Goal: Communication & Community: Answer question/provide support

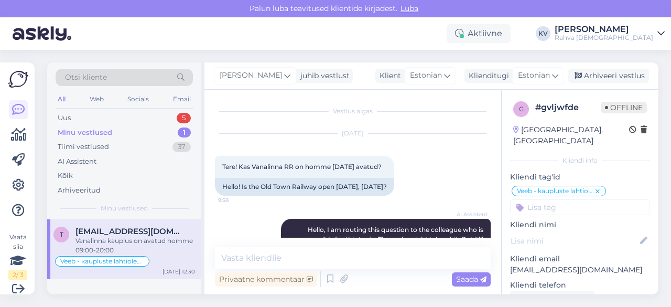
click at [97, 112] on div "Uus 5" at bounding box center [124, 118] width 137 height 15
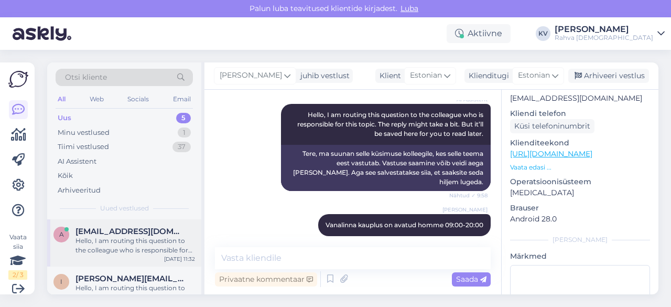
click at [103, 255] on div "a [EMAIL_ADDRESS][DOMAIN_NAME] Hello, I am routing this question to the colleag…" at bounding box center [124, 242] width 154 height 47
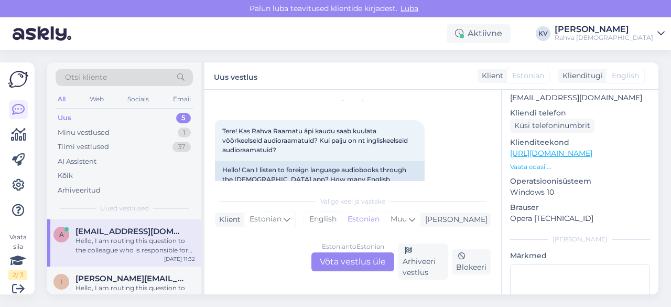
scroll to position [52, 0]
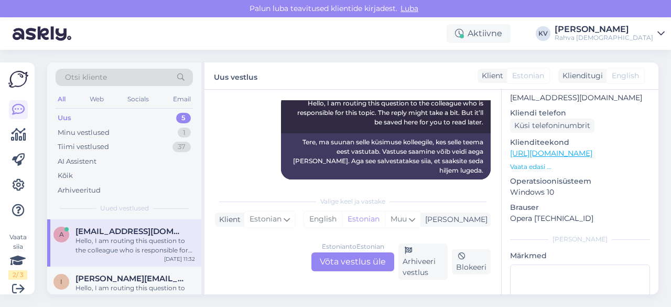
click at [339, 259] on div "Estonian to Estonian Võta vestlus üle" at bounding box center [352, 261] width 83 height 19
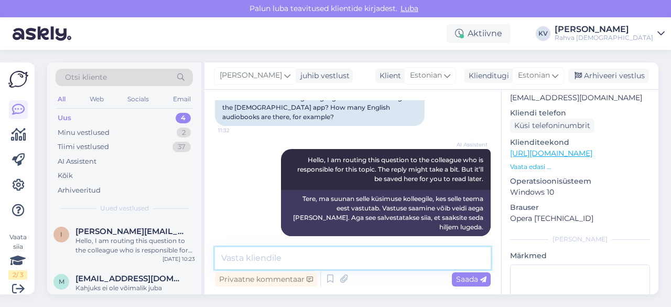
click at [404, 254] on textarea at bounding box center [353, 258] width 276 height 22
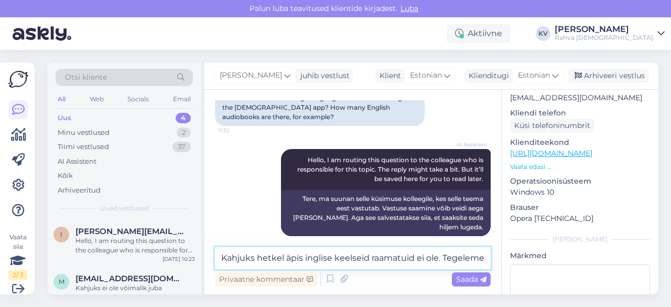
scroll to position [120, 0]
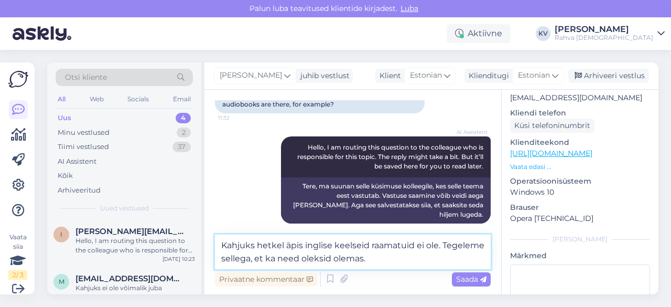
drag, startPoint x: 443, startPoint y: 249, endPoint x: 485, endPoint y: 252, distance: 42.6
click at [485, 252] on textarea "Kahjuks hetkel äpis inglise keelseid raamatuid ei ole. Tegeleme sellega, et ka …" at bounding box center [353, 251] width 276 height 35
type textarea "Kahjuks hetkel äpis inglise keelseid raamatuid ei ole, kuid loodetavasti saame …"
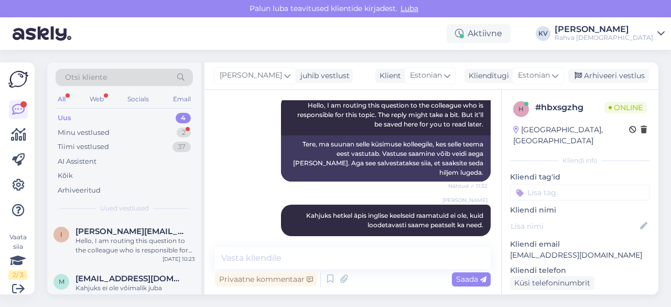
scroll to position [207, 0]
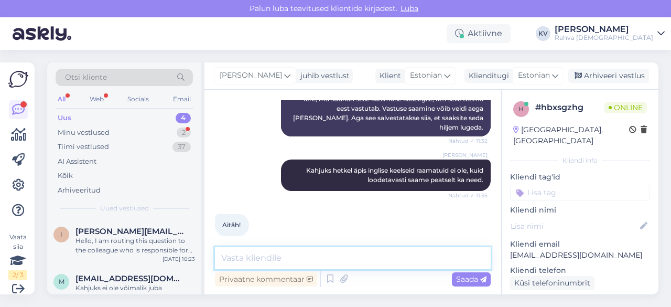
click at [278, 260] on textarea at bounding box center [353, 258] width 276 height 22
type textarea "Palun. Kaunist päeva jätku!"
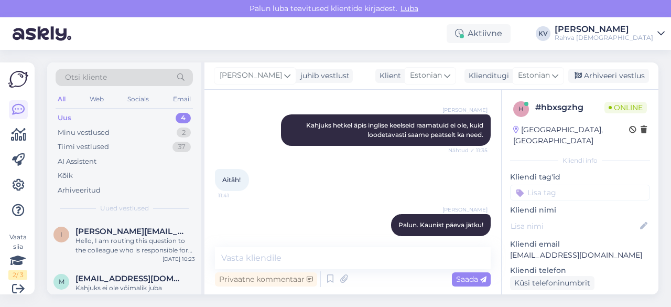
click at [558, 184] on input at bounding box center [580, 192] width 140 height 16
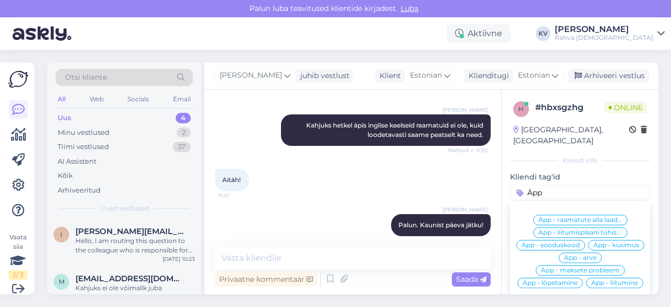
type input "Äpp"
click at [593, 243] on span "Äpp - küsimus" at bounding box center [616, 245] width 46 height 6
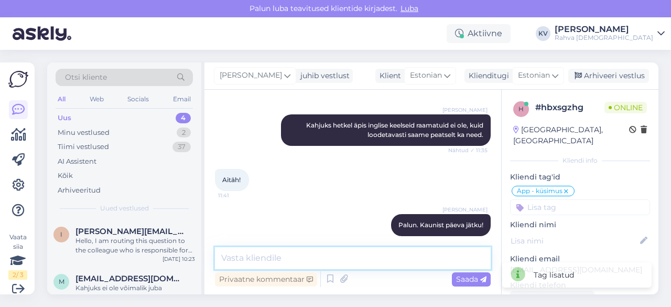
click at [346, 258] on textarea at bounding box center [353, 258] width 276 height 22
click at [231, 256] on textarea at bounding box center [353, 258] width 276 height 22
